Goal: Check status: Check status

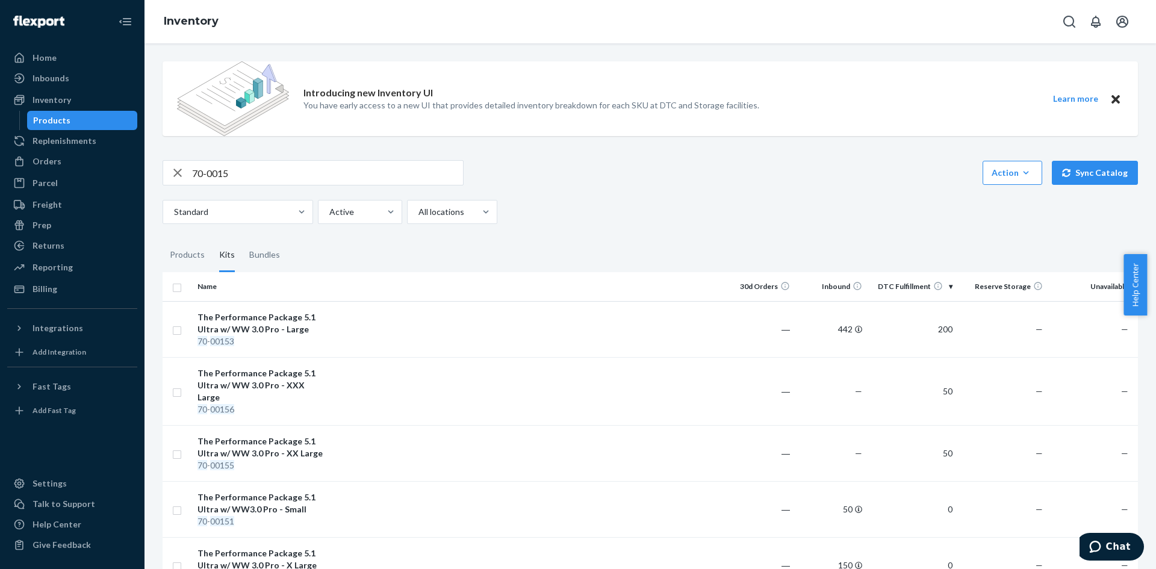
scroll to position [143, 0]
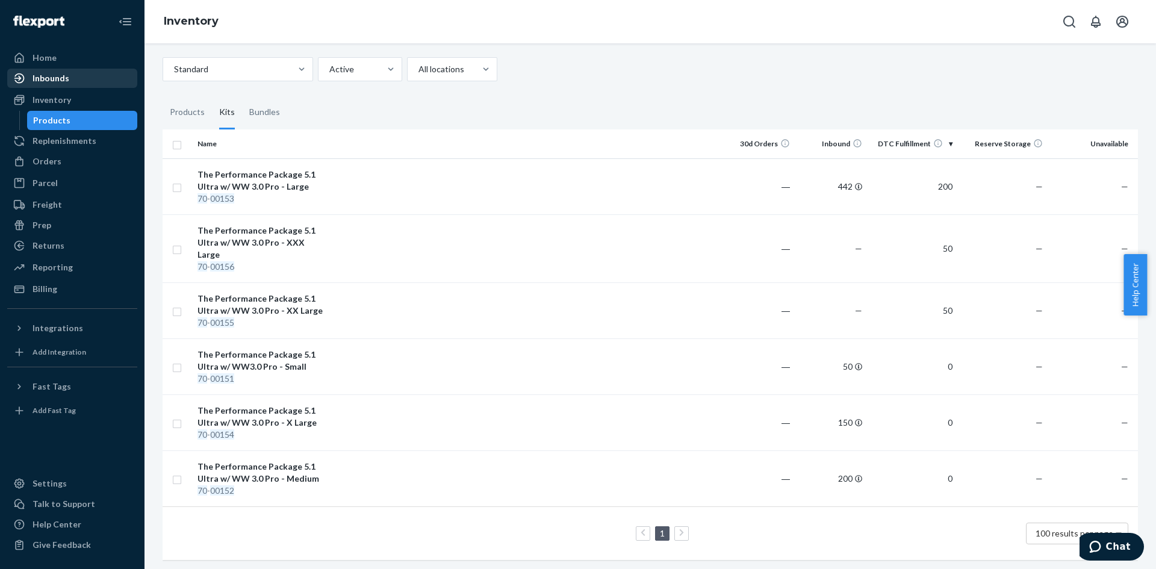
click at [76, 81] on div "Inbounds" at bounding box center [72, 78] width 128 height 17
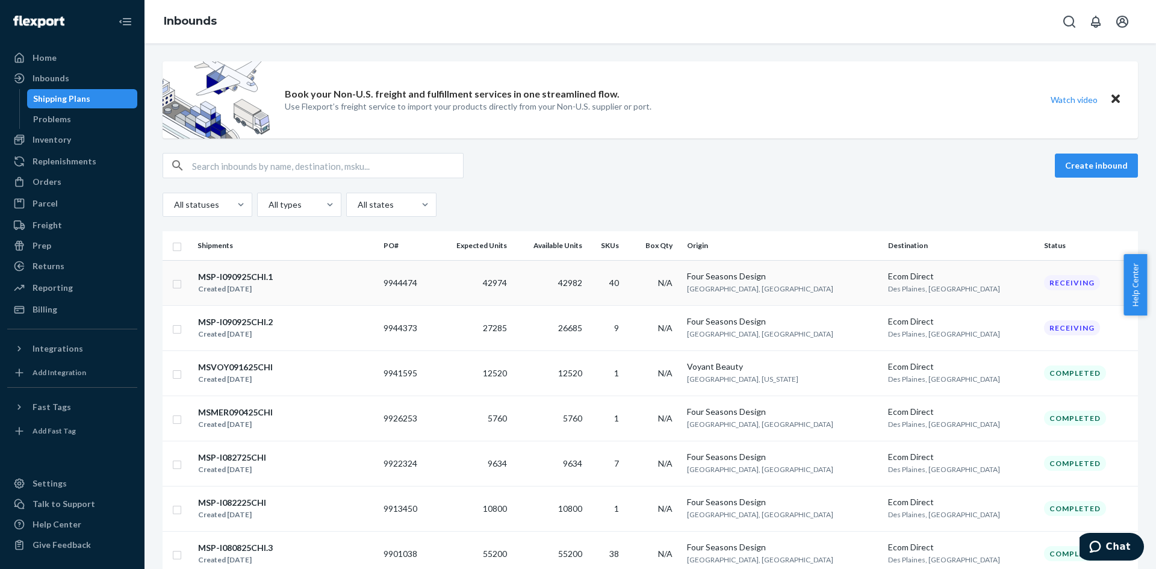
click at [314, 290] on div "MSP-I090925CHI.1 Created [DATE]" at bounding box center [285, 282] width 176 height 25
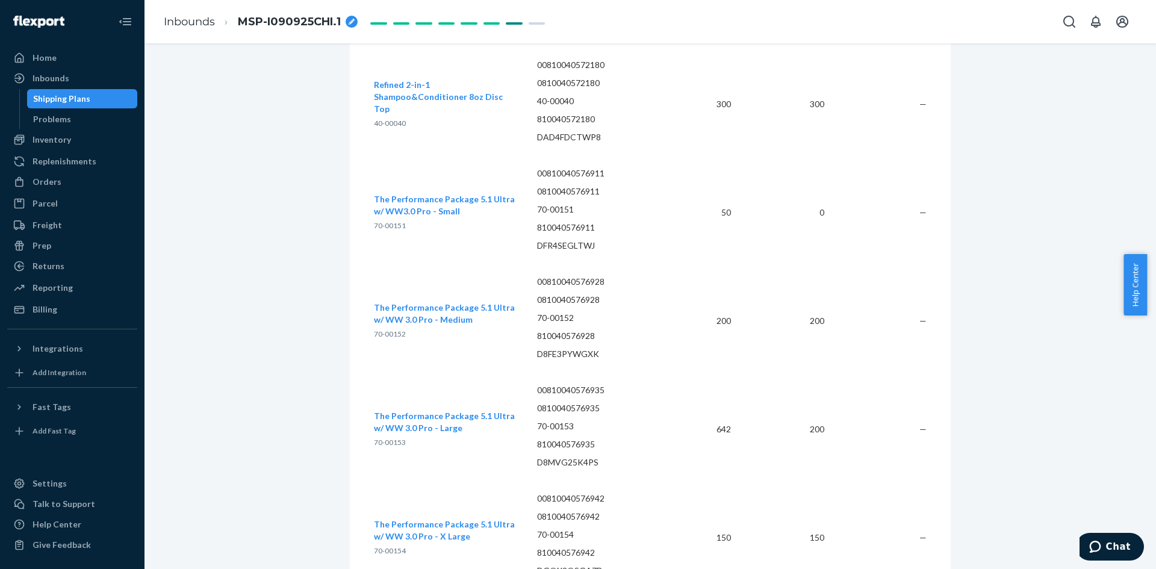
scroll to position [4950, 0]
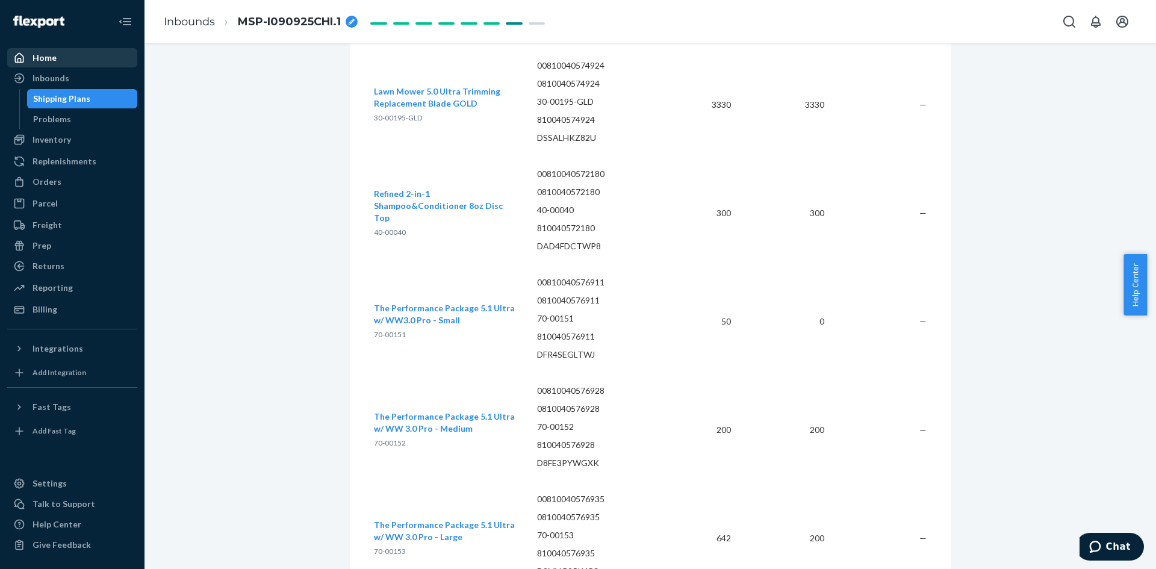
click at [61, 50] on div "Home" at bounding box center [72, 57] width 128 height 17
